Goal: Task Accomplishment & Management: Use online tool/utility

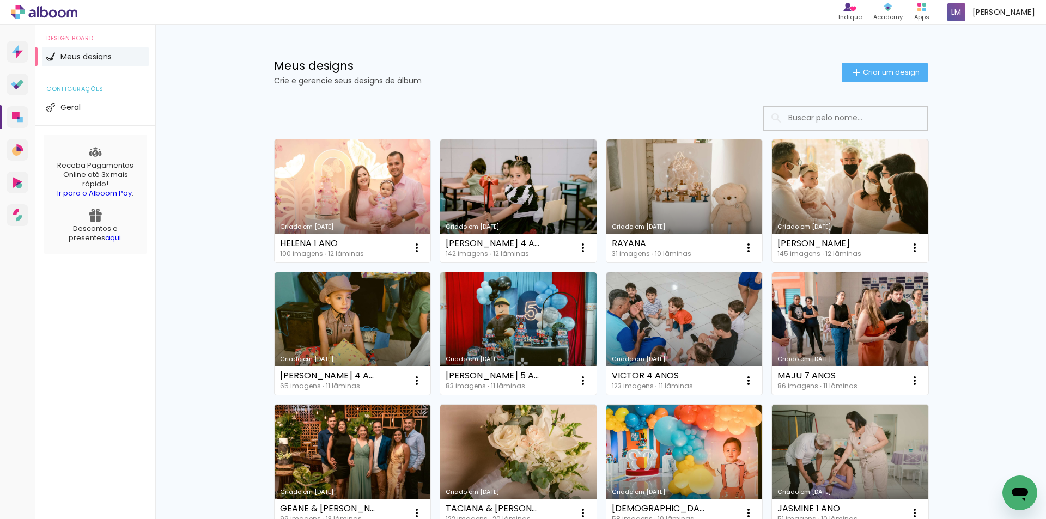
click at [361, 181] on link "Criado em [DATE]" at bounding box center [353, 201] width 156 height 123
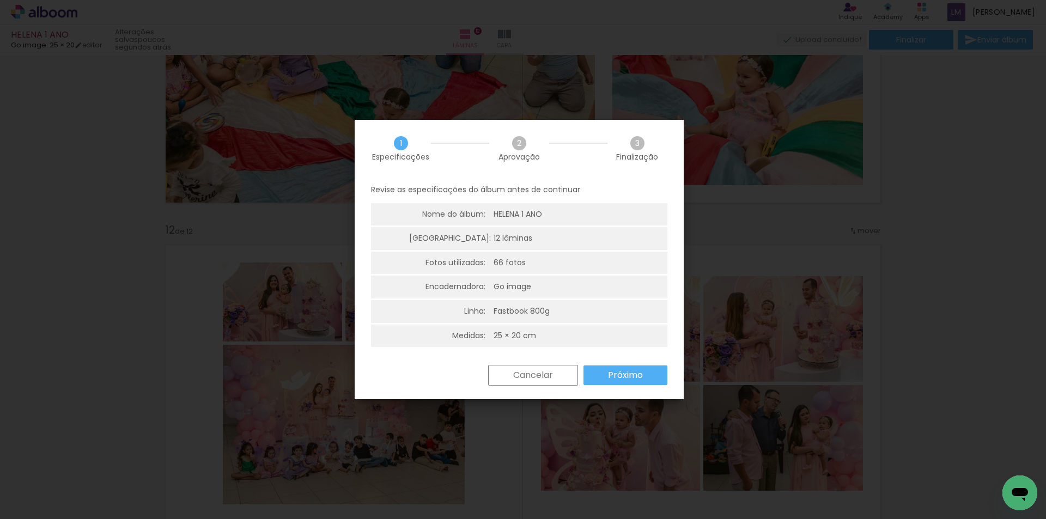
scroll to position [0, 4969]
click at [0, 0] on slot "Próximo" at bounding box center [0, 0] width 0 height 0
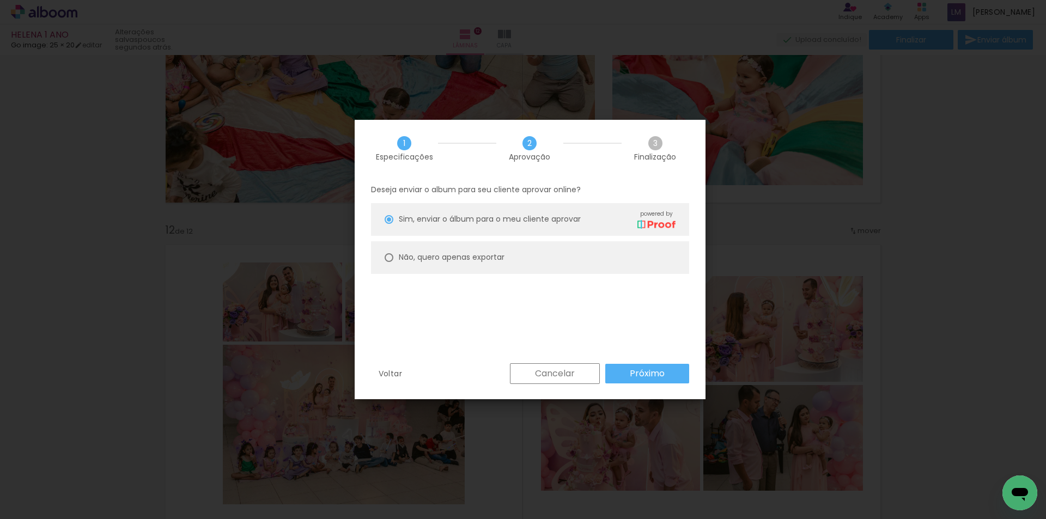
click at [396, 256] on paper-radio-button "Não, quero apenas exportar" at bounding box center [530, 257] width 318 height 33
type paper-radio-button "on"
click at [0, 0] on slot "Próximo" at bounding box center [0, 0] width 0 height 0
type input "Alta, 300 DPI"
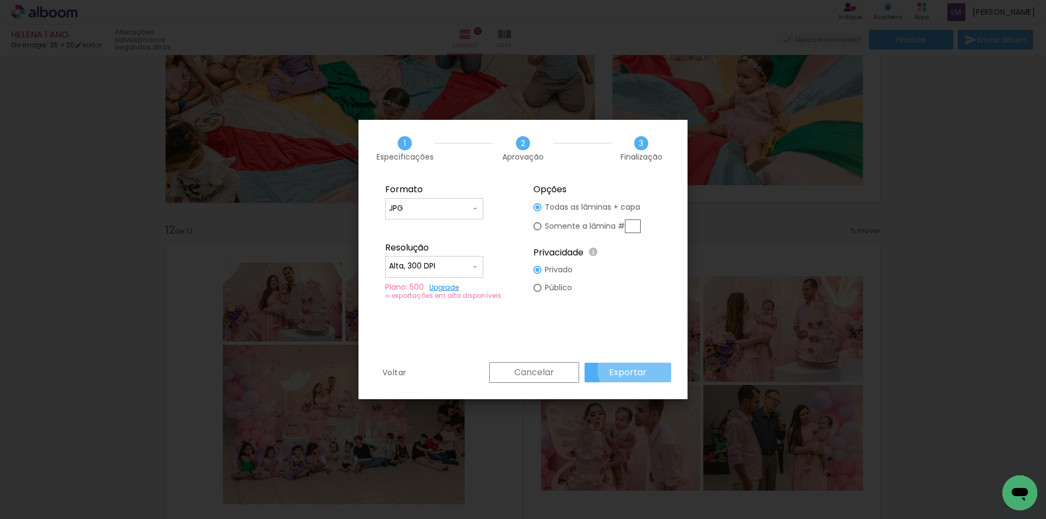
click at [0, 0] on slot "Exportar" at bounding box center [0, 0] width 0 height 0
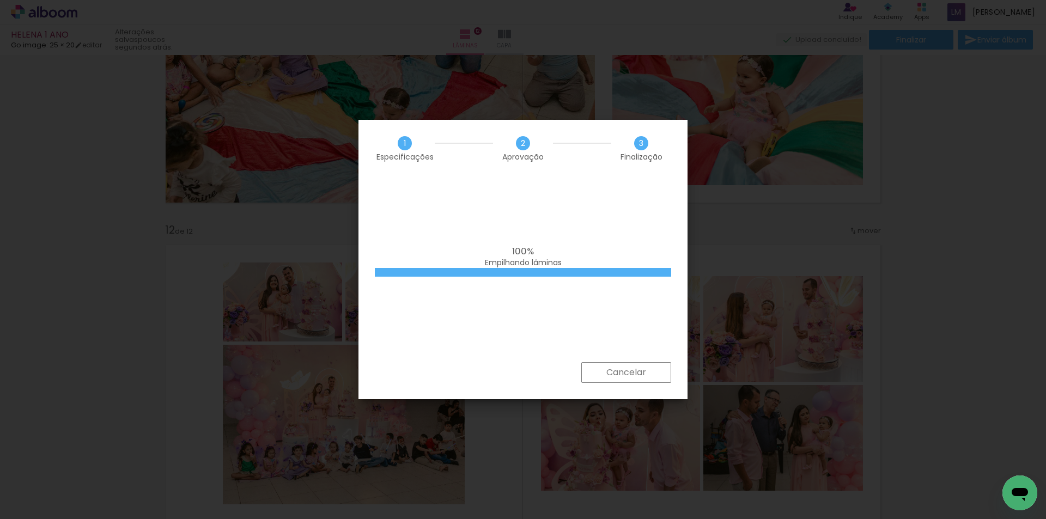
scroll to position [0, 4969]
